Goal: Transaction & Acquisition: Obtain resource

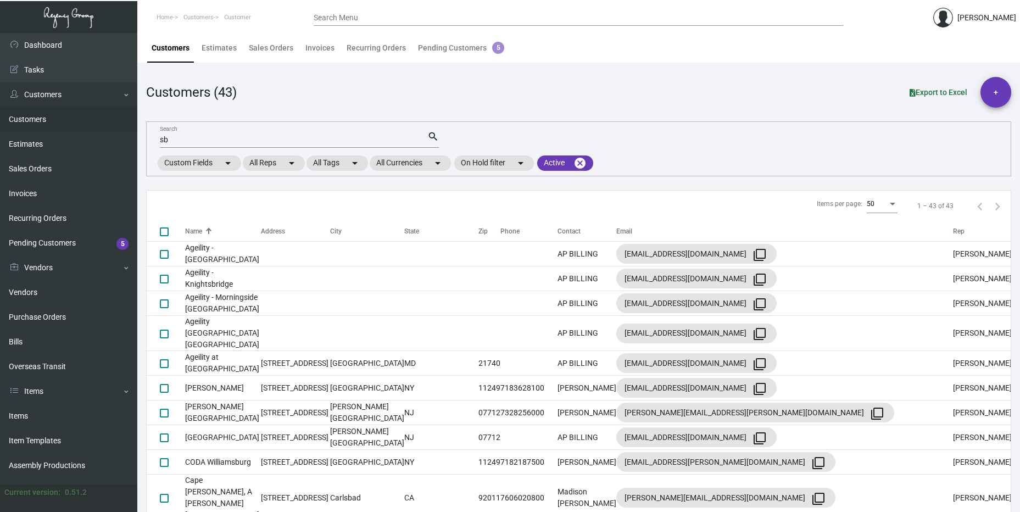
scroll to position [549, 0]
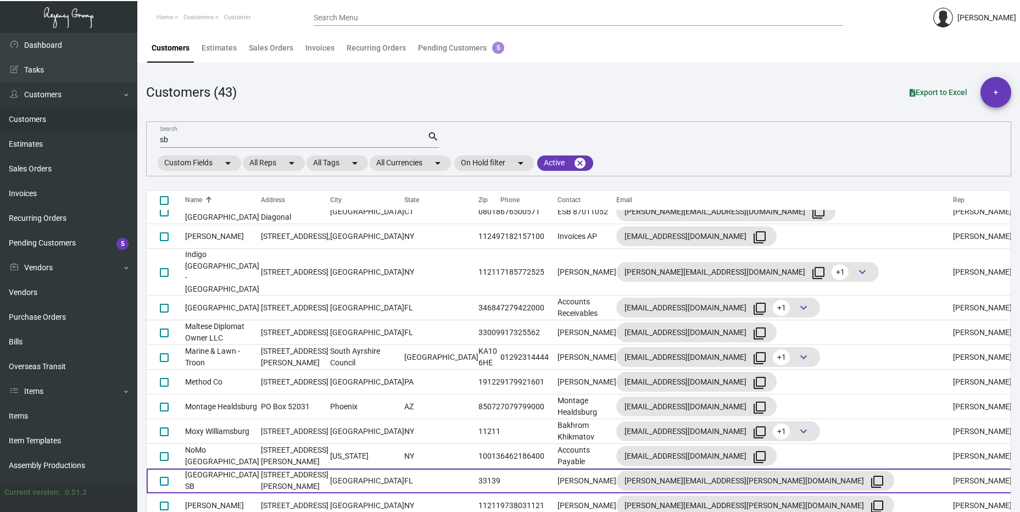
click at [292, 469] on td "[STREET_ADDRESS][PERSON_NAME]" at bounding box center [295, 481] width 69 height 25
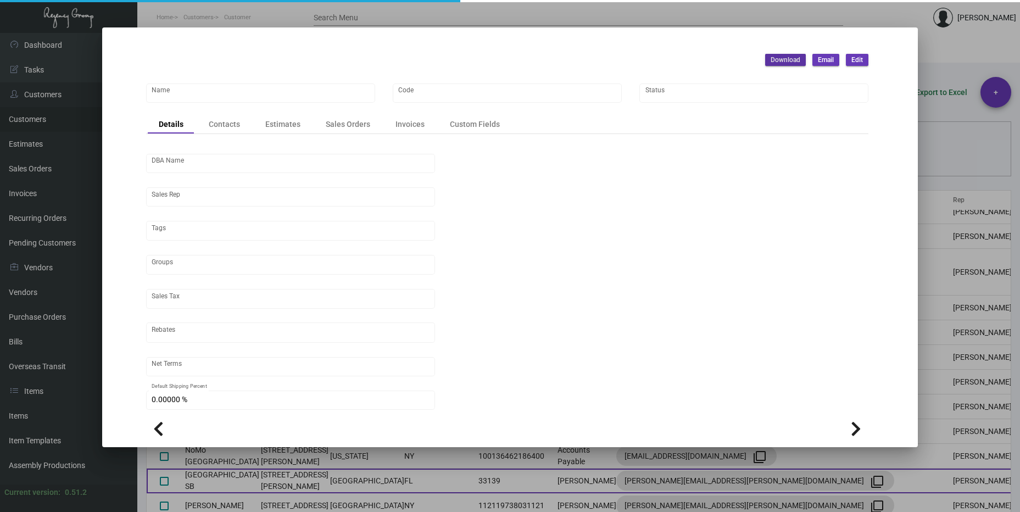
type input "[GEOGRAPHIC_DATA] SB"
type input "897"
type input "[PERSON_NAME]"
type input "[GEOGRAPHIC_DATA]-[GEOGRAPHIC_DATA]"
type input "Net 30"
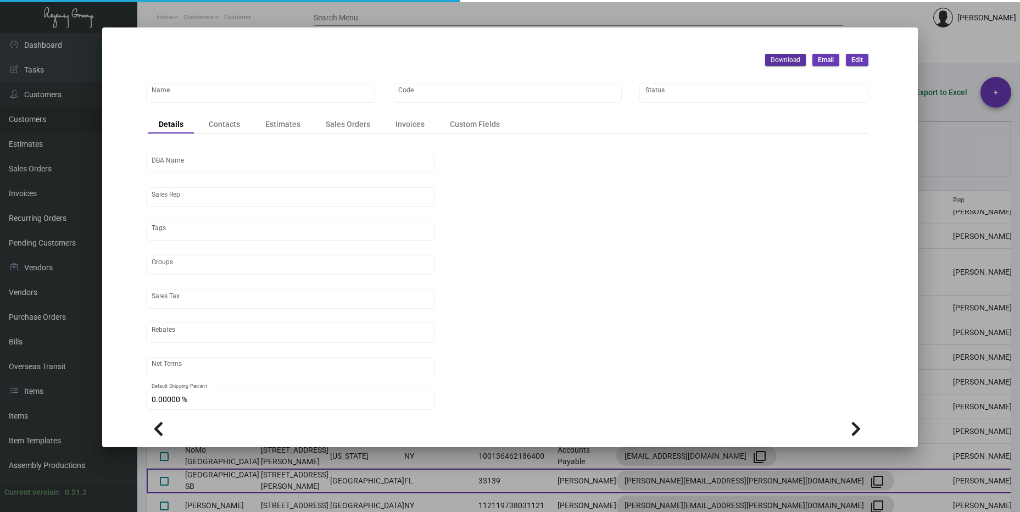
type input "United States Dollar $"
type input "$ 0.00"
checkbox input "true"
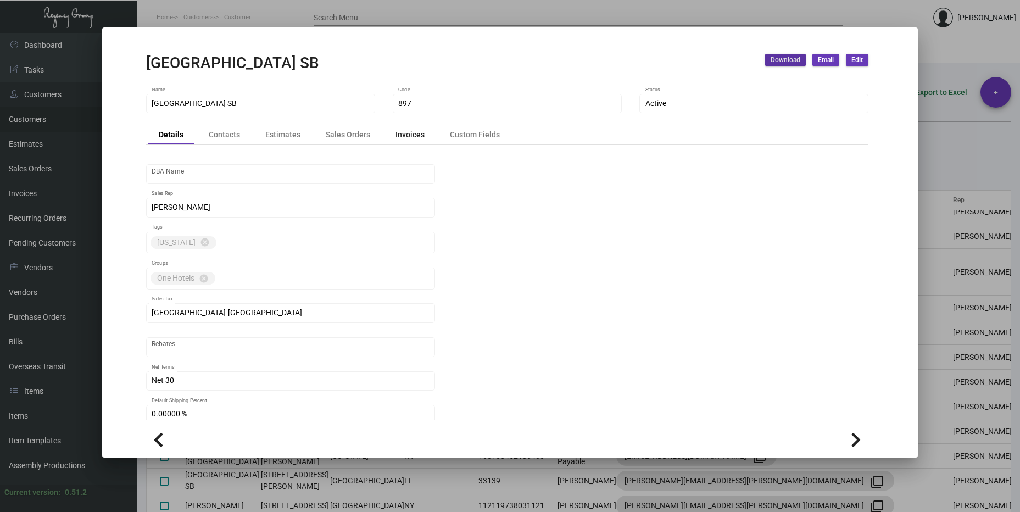
click at [411, 132] on div "Invoices" at bounding box center [409, 135] width 29 height 12
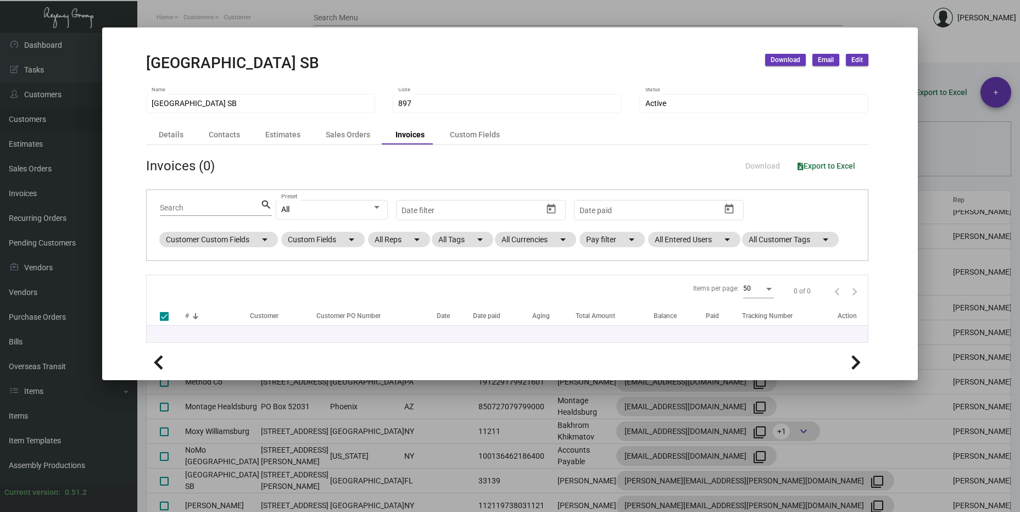
checkbox input "false"
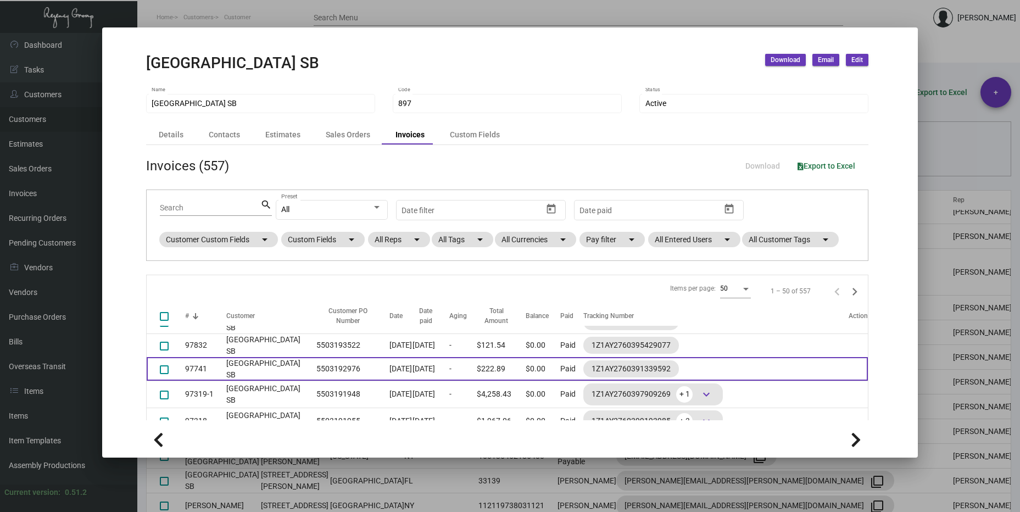
scroll to position [494, 0]
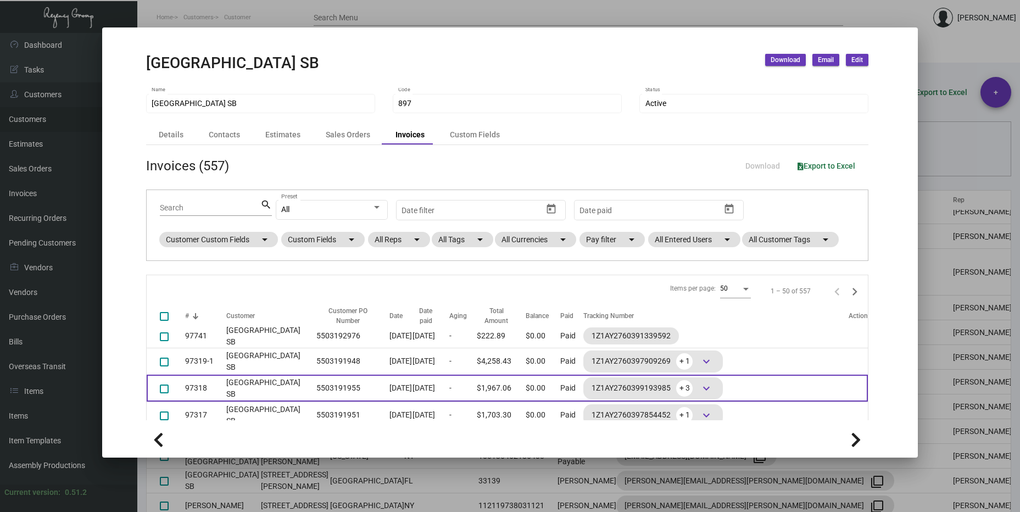
click at [232, 387] on td "[GEOGRAPHIC_DATA] SB" at bounding box center [268, 388] width 85 height 27
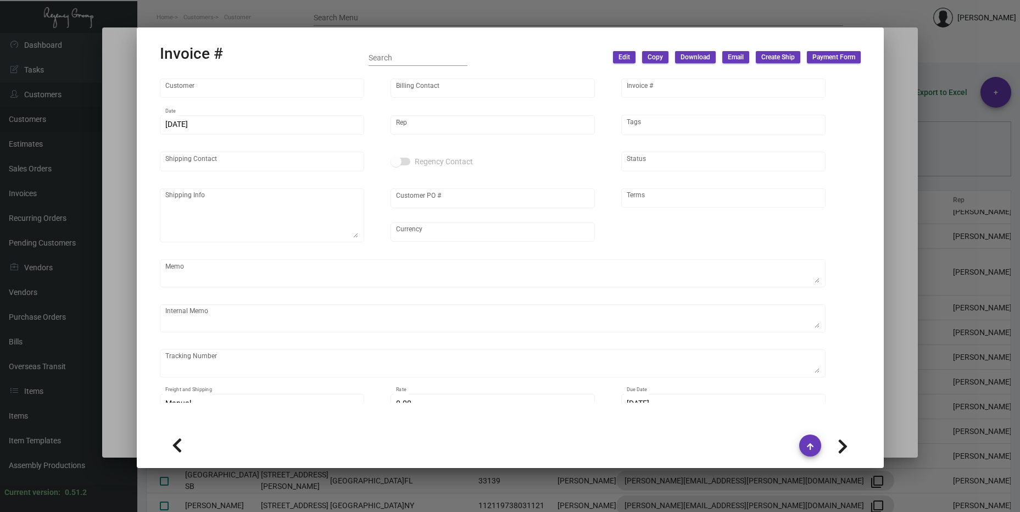
type input "[GEOGRAPHIC_DATA] SB"
type input "[PERSON_NAME]"
type input "97318"
type input "[DATE]"
type input "[PERSON_NAME]"
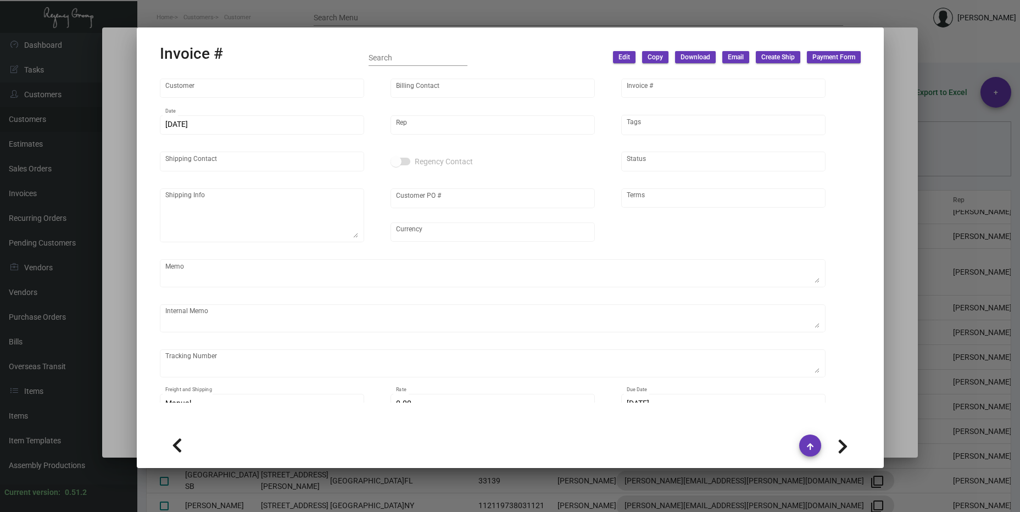
type input "[PERSON_NAME] El Nasrani"
type textarea "[GEOGRAPHIC_DATA] [PERSON_NAME][GEOGRAPHIC_DATA] [STREET_ADDRESS][PERSON_NAME]"
type input "5503191955"
type input "United States Dollar $"
type input "Net 30"
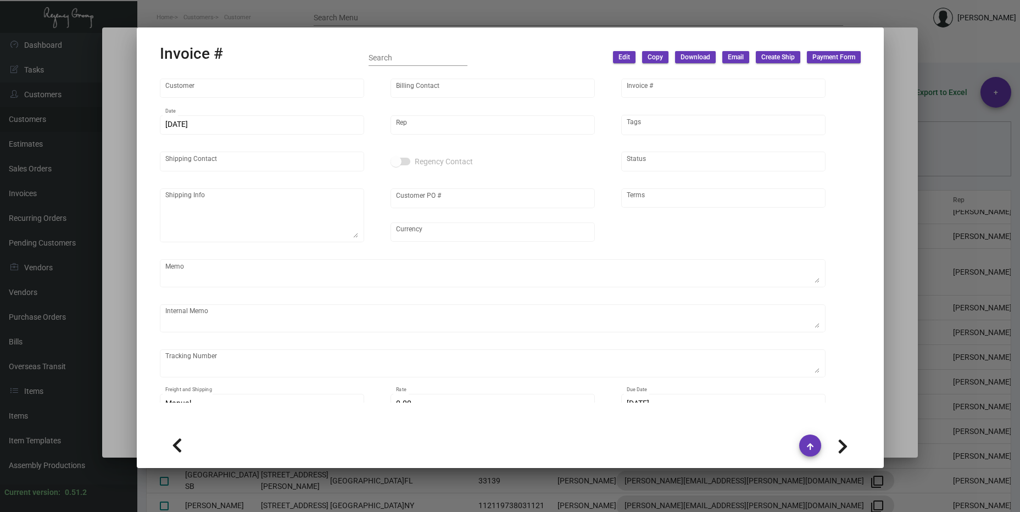
type textarea "58.28"
type input "$ 98.37"
type input "[DATE]"
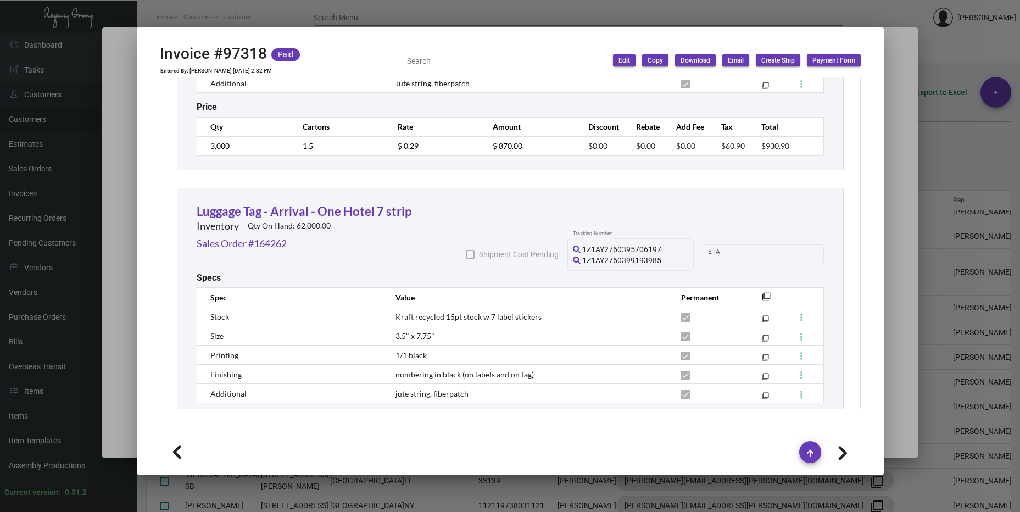
scroll to position [879, 0]
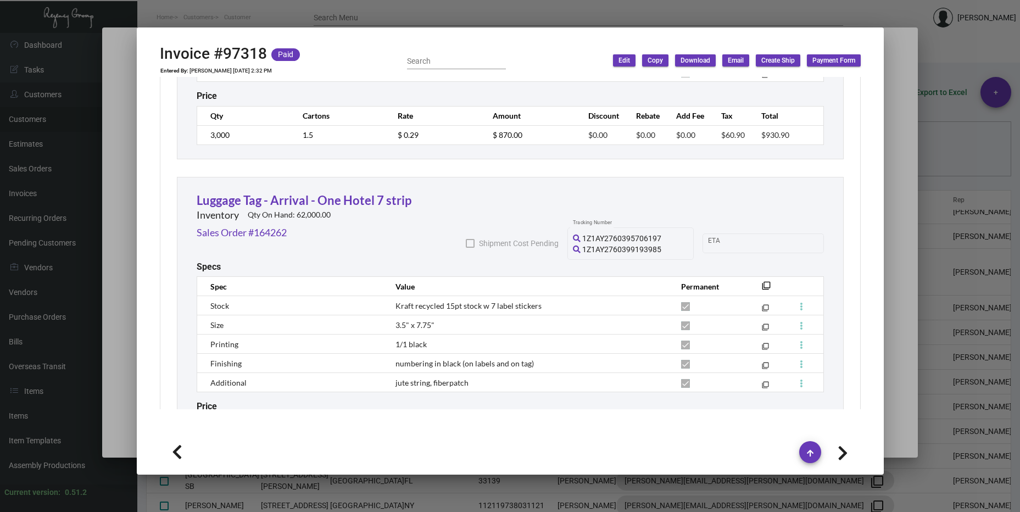
click at [892, 265] on div at bounding box center [510, 256] width 1020 height 512
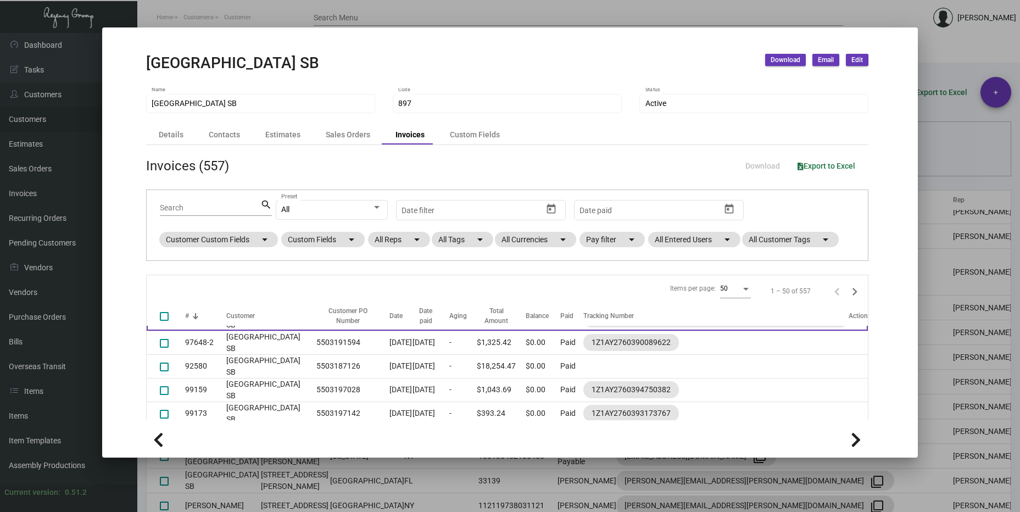
scroll to position [0, 0]
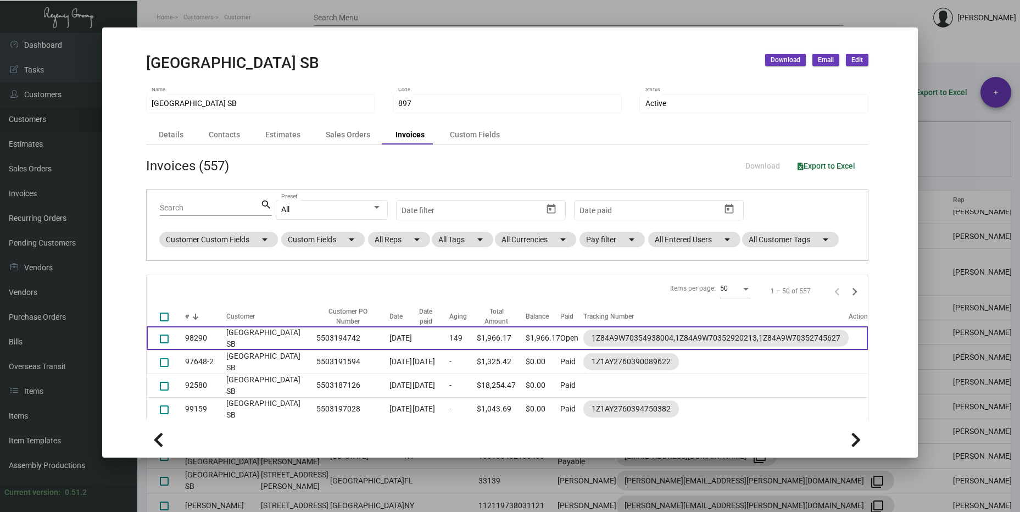
click at [389, 332] on td "[DATE]" at bounding box center [400, 338] width 23 height 24
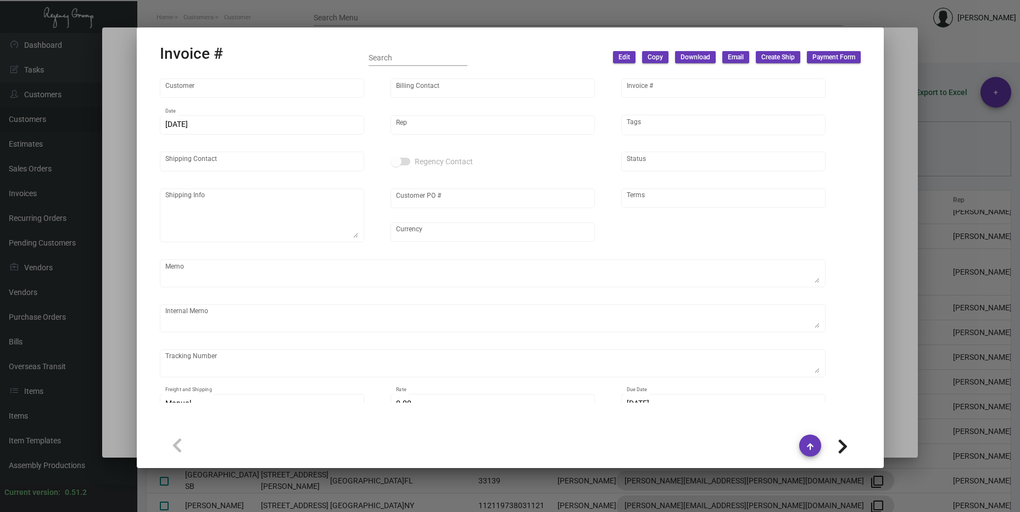
type input "[GEOGRAPHIC_DATA] SB"
type input "[PERSON_NAME]"
type input "98290"
type input "[DATE]"
type input "[PERSON_NAME]"
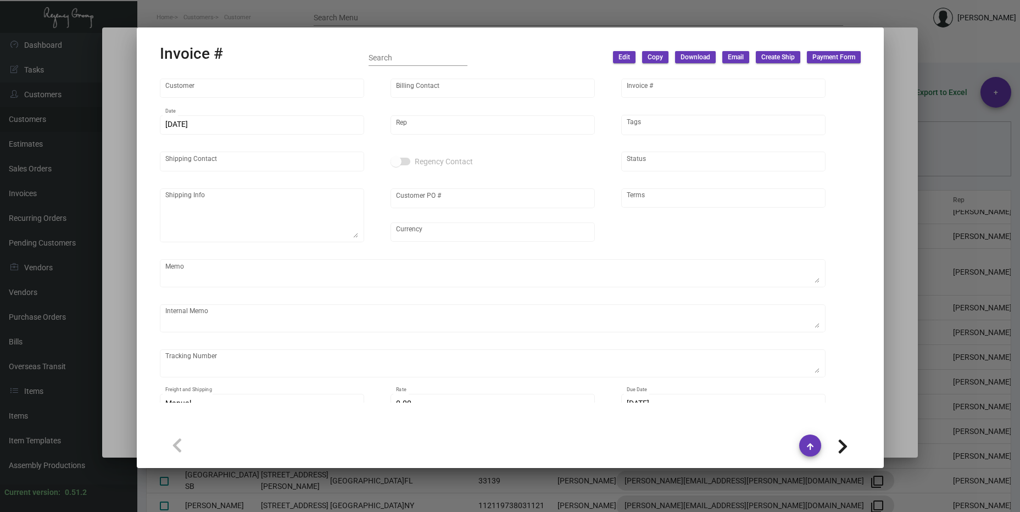
type input "Receiving Department"
type textarea "[GEOGRAPHIC_DATA] SB - ARYA [PERSON_NAME] [STREET_ADDRESS][PERSON_NAME]"
type input "5503194742"
type input "United States Dollar $"
type input "Net 30"
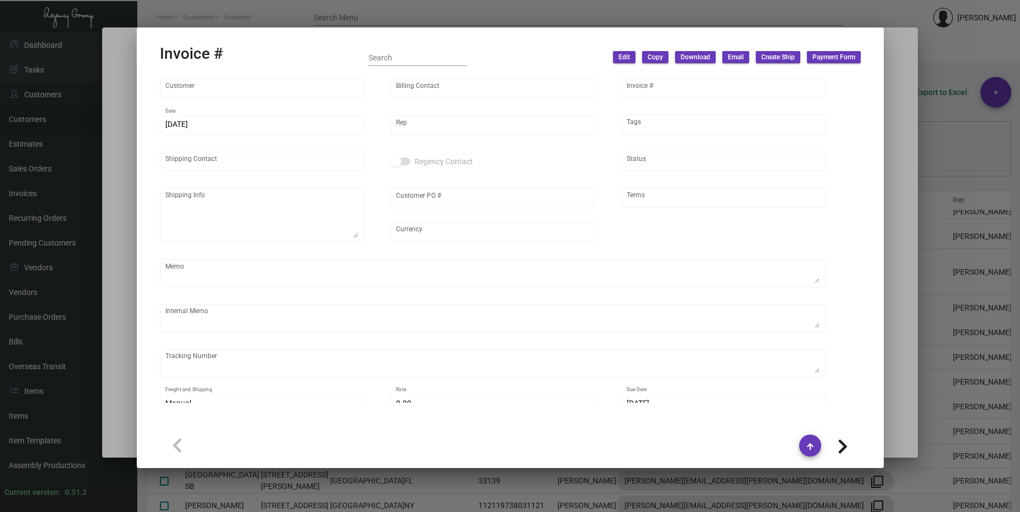
type textarea "62.67"
type input "$ 97.54"
type input "[DATE]"
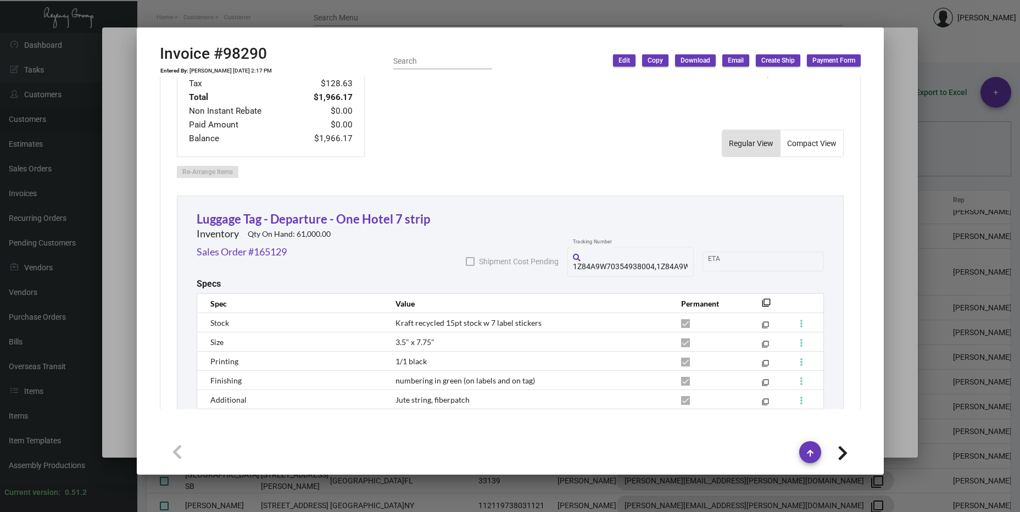
scroll to position [5, 0]
click at [610, 262] on span "1Z84A9W70354938004,1Z84A9W70352920213,1Z84A9W70352745627" at bounding box center [697, 266] width 249 height 9
drag, startPoint x: 565, startPoint y: 261, endPoint x: 645, endPoint y: 265, distance: 80.9
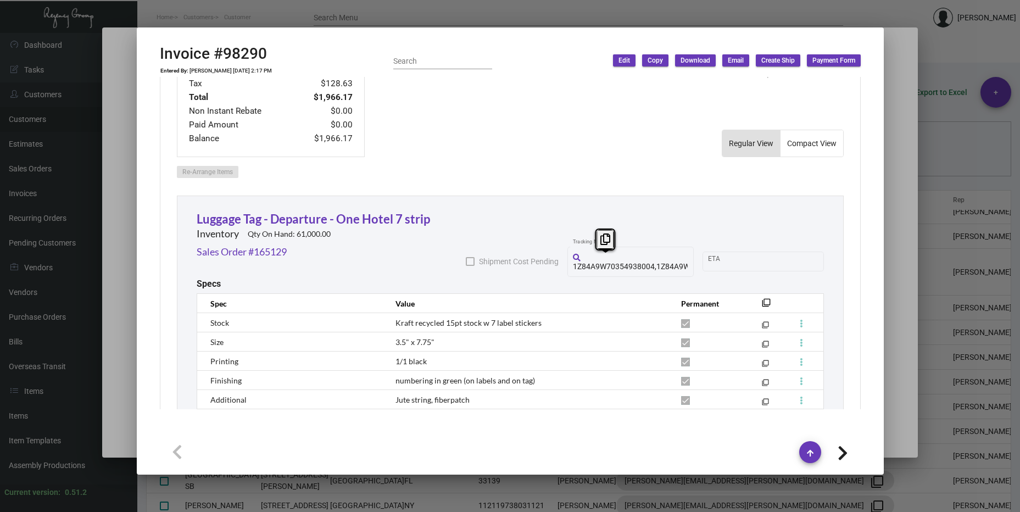
click at [645, 265] on span "1Z84A9W70354938004,1Z84A9W70352920213,1Z84A9W70352745627" at bounding box center [697, 266] width 249 height 9
drag, startPoint x: 645, startPoint y: 265, endPoint x: 628, endPoint y: 261, distance: 17.5
copy span "1Z84A9W70354938004"
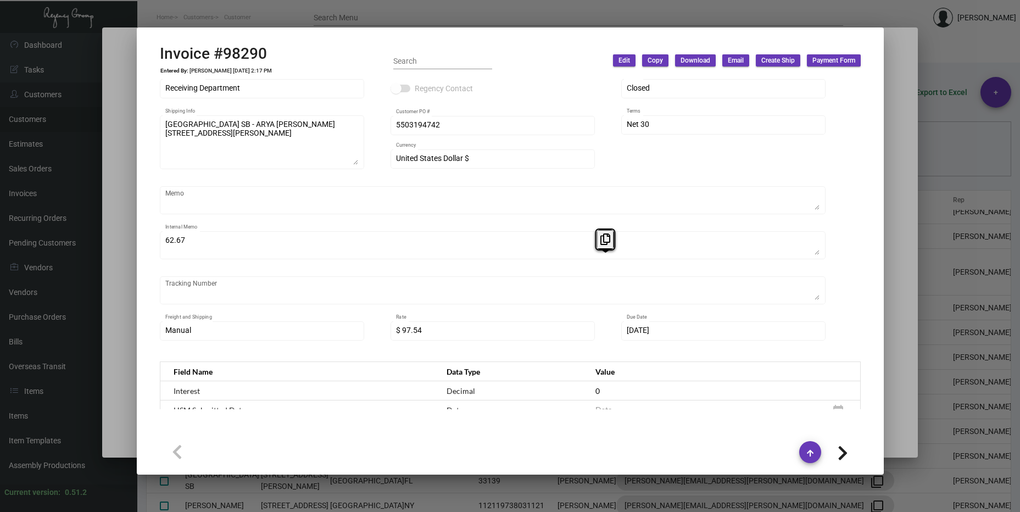
scroll to position [0, 0]
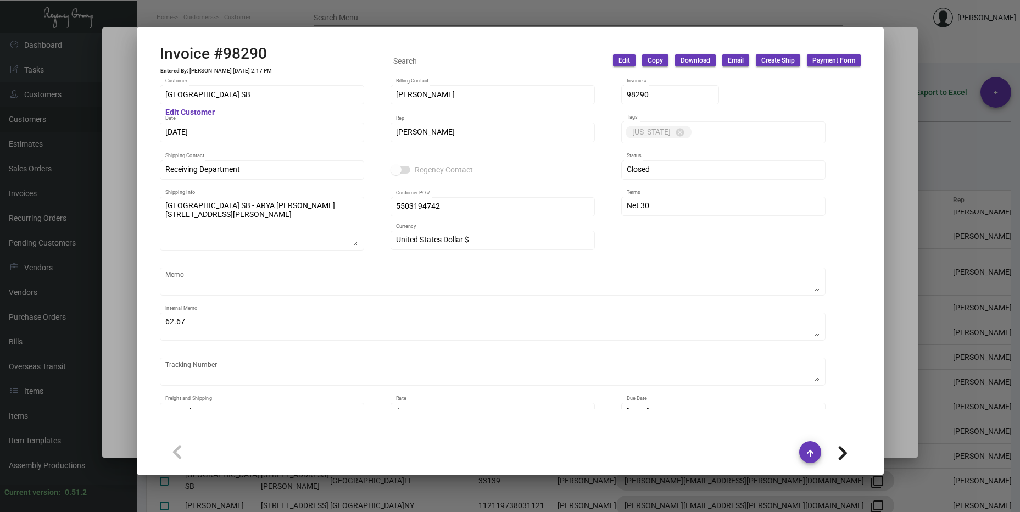
click at [119, 193] on div at bounding box center [510, 256] width 1020 height 512
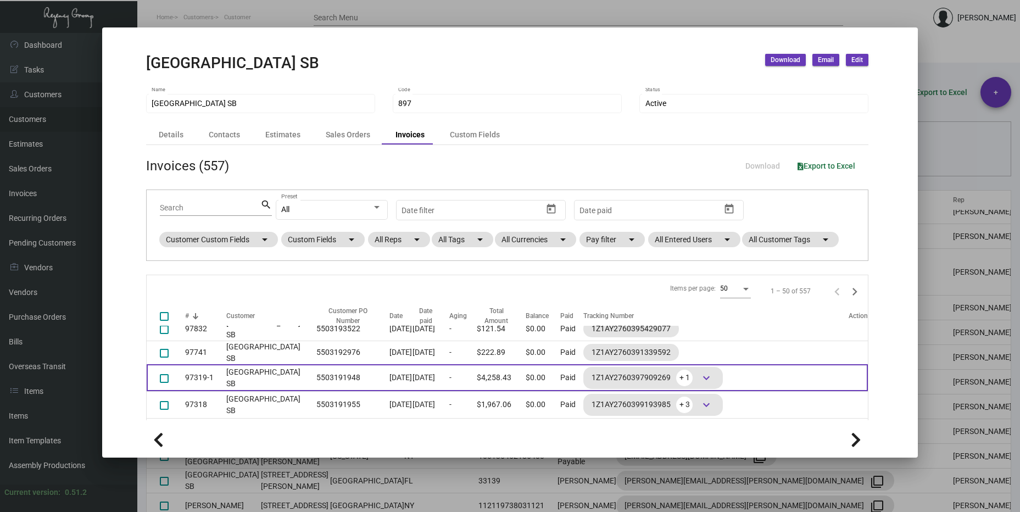
scroll to position [494, 0]
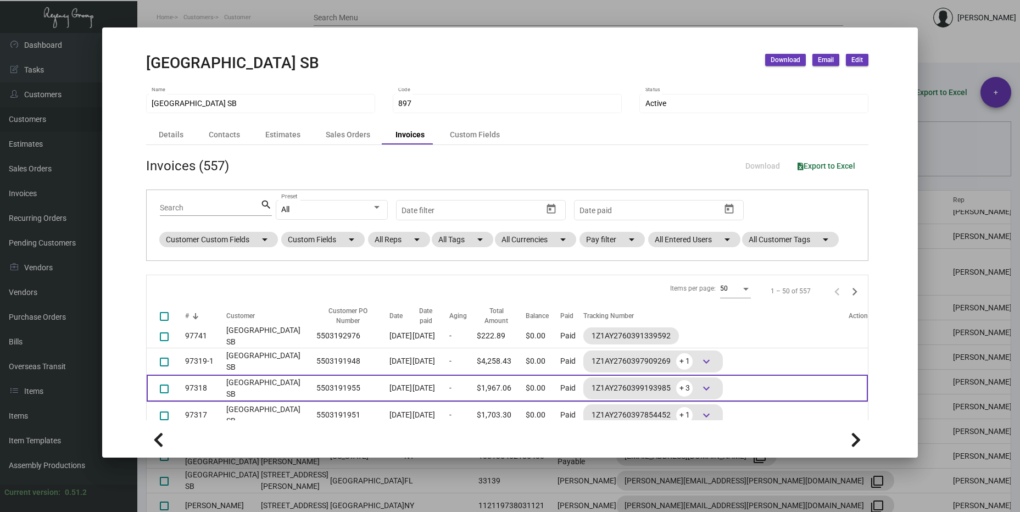
click at [226, 386] on td "[GEOGRAPHIC_DATA] SB" at bounding box center [268, 388] width 85 height 27
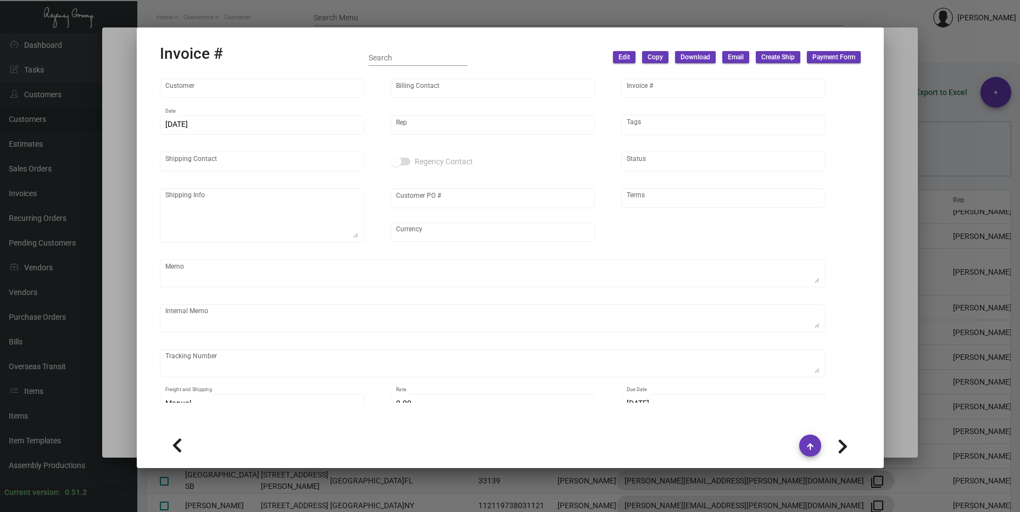
type input "[GEOGRAPHIC_DATA] SB"
type input "[PERSON_NAME]"
type input "97318"
type input "[DATE]"
type input "[PERSON_NAME]"
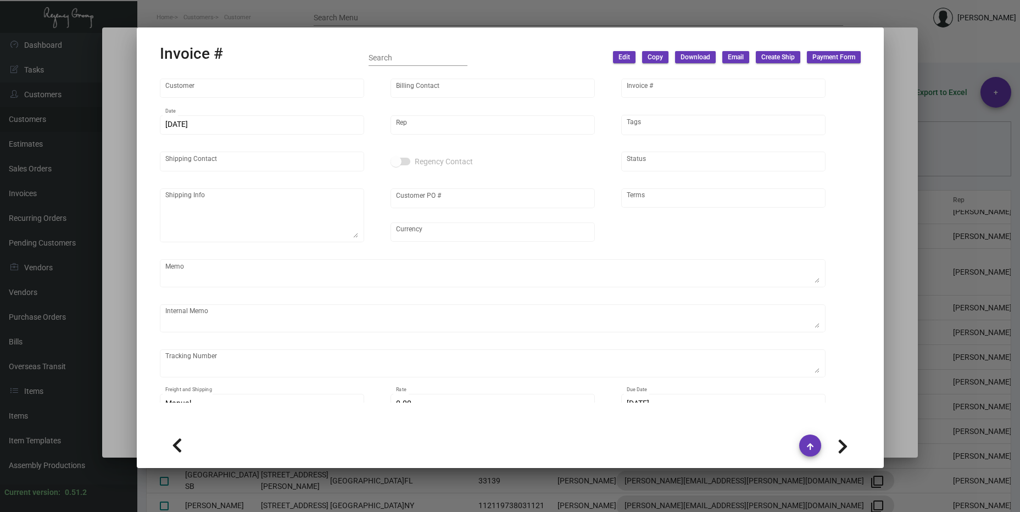
type input "[PERSON_NAME] El Nasrani"
type textarea "[GEOGRAPHIC_DATA] [PERSON_NAME][GEOGRAPHIC_DATA] [STREET_ADDRESS][PERSON_NAME]"
type input "5503191955"
type input "United States Dollar $"
type input "Net 30"
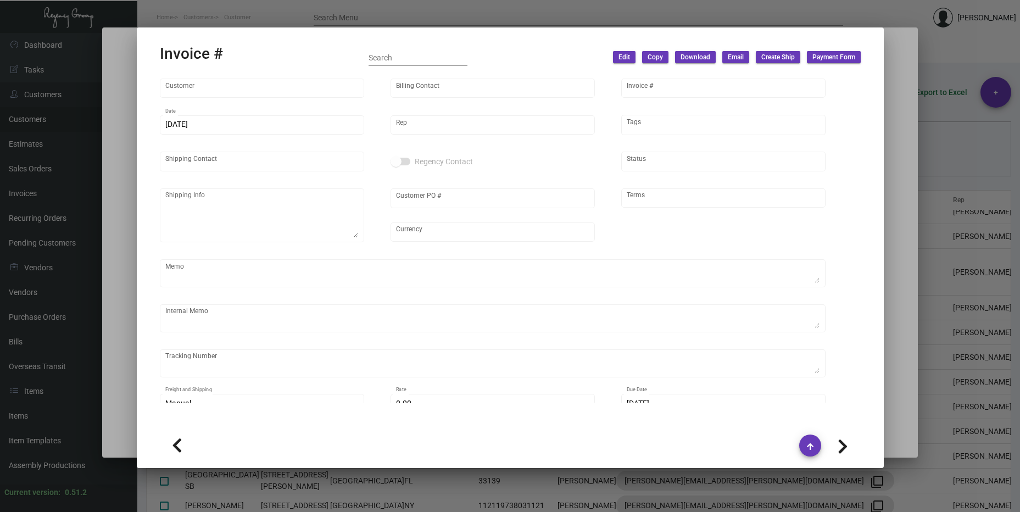
type textarea "58.28"
type input "$ 98.37"
type input "[DATE]"
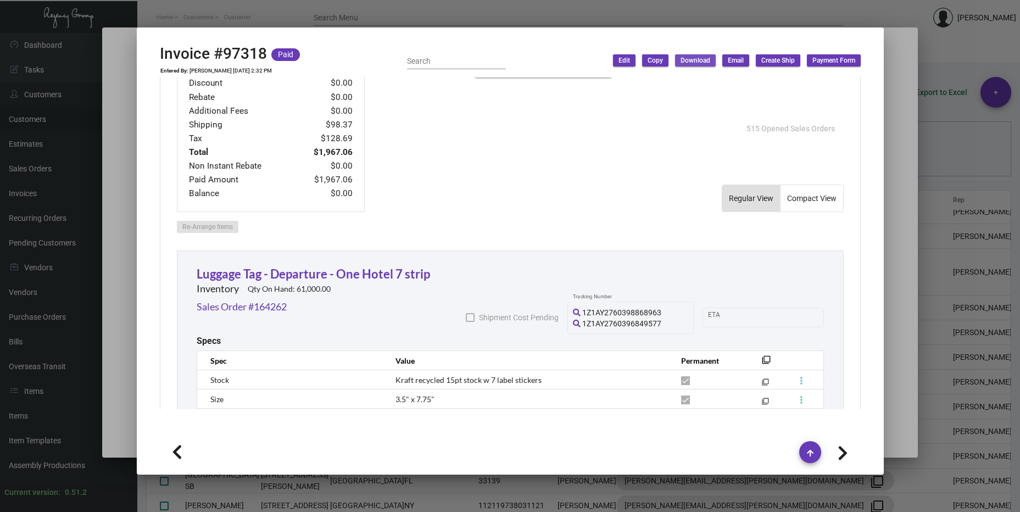
click at [678, 61] on button "Download" at bounding box center [695, 60] width 41 height 12
click at [777, 84] on button "With Description" at bounding box center [784, 84] width 85 height 26
click at [688, 425] on div at bounding box center [510, 427] width 701 height 37
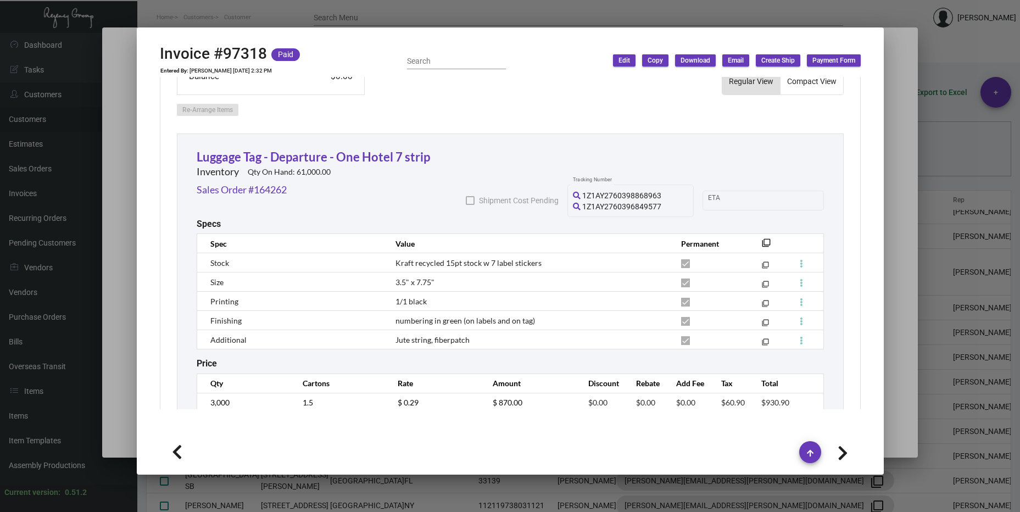
scroll to position [934, 0]
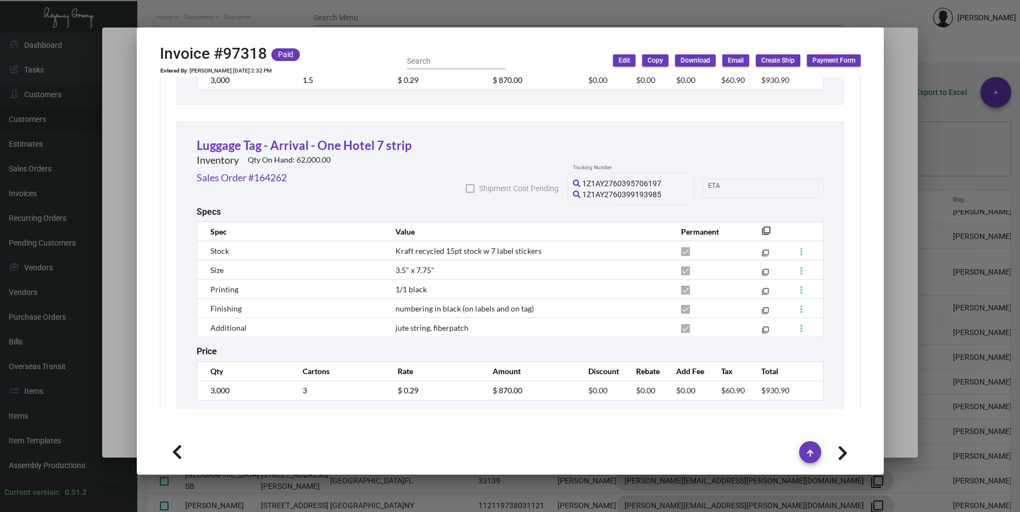
click at [895, 194] on div at bounding box center [510, 256] width 1020 height 512
